Goal: Communication & Community: Ask a question

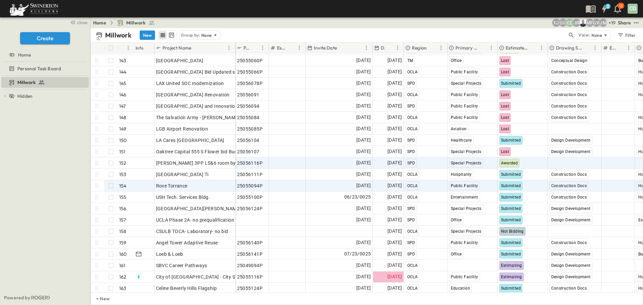
scroll to position [1640, 0]
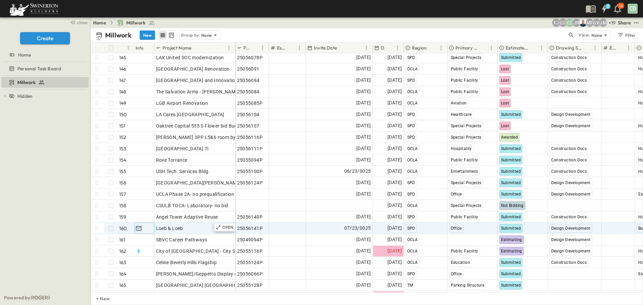
click at [142, 225] on button "button" at bounding box center [139, 228] width 8 height 8
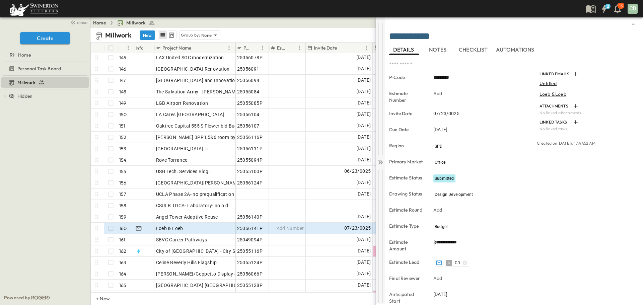
click at [382, 162] on icon at bounding box center [381, 162] width 3 height 4
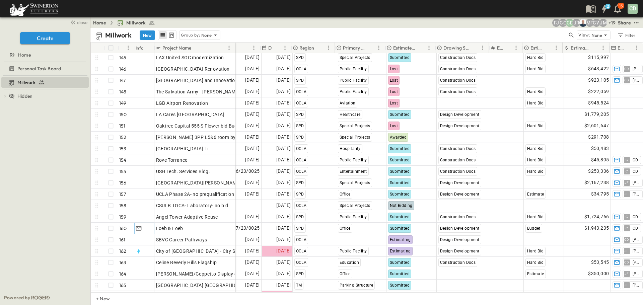
scroll to position [1640, 112]
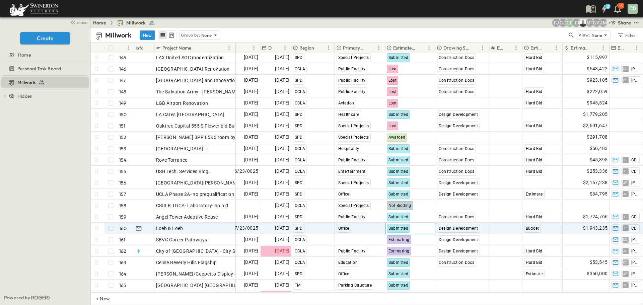
click at [405, 229] on span "Submitted" at bounding box center [398, 228] width 20 height 5
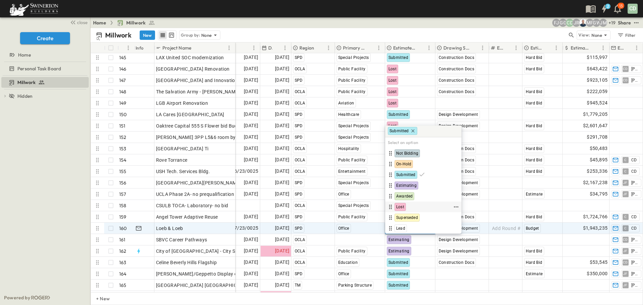
click at [402, 205] on span "Lost" at bounding box center [400, 206] width 8 height 5
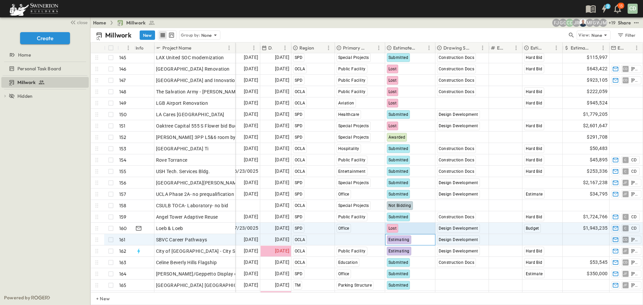
click at [422, 239] on div "Estimating" at bounding box center [410, 239] width 50 height 11
click at [376, 240] on div "Select Market" at bounding box center [360, 239] width 50 height 11
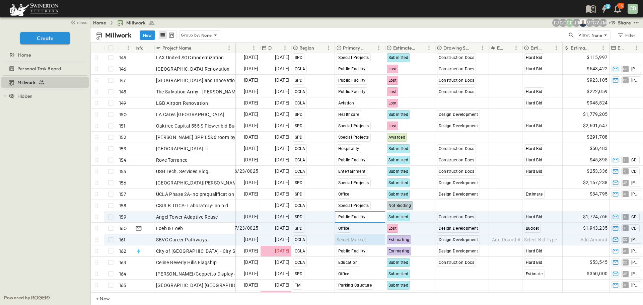
click at [375, 213] on div "Public Facility" at bounding box center [360, 217] width 50 height 11
